Goal: Information Seeking & Learning: Learn about a topic

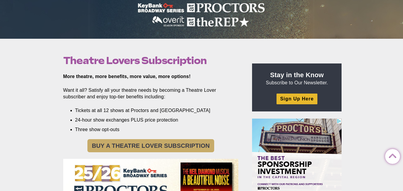
scroll to position [179, 0]
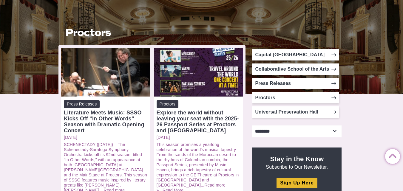
scroll to position [110, 0]
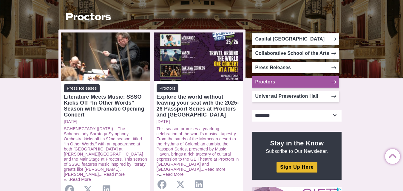
click at [335, 81] on icon at bounding box center [334, 82] width 5 height 5
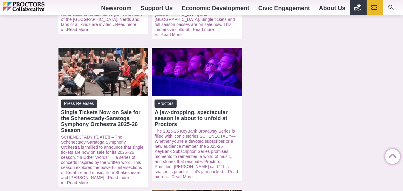
scroll to position [540, 0]
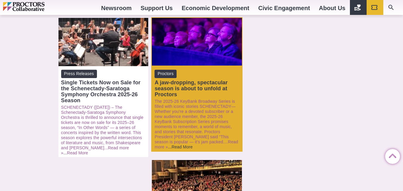
click at [172, 145] on link "Read More" at bounding box center [182, 147] width 21 height 5
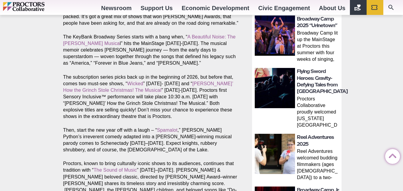
scroll to position [298, 0]
